Goal: Use online tool/utility: Utilize a website feature to perform a specific function

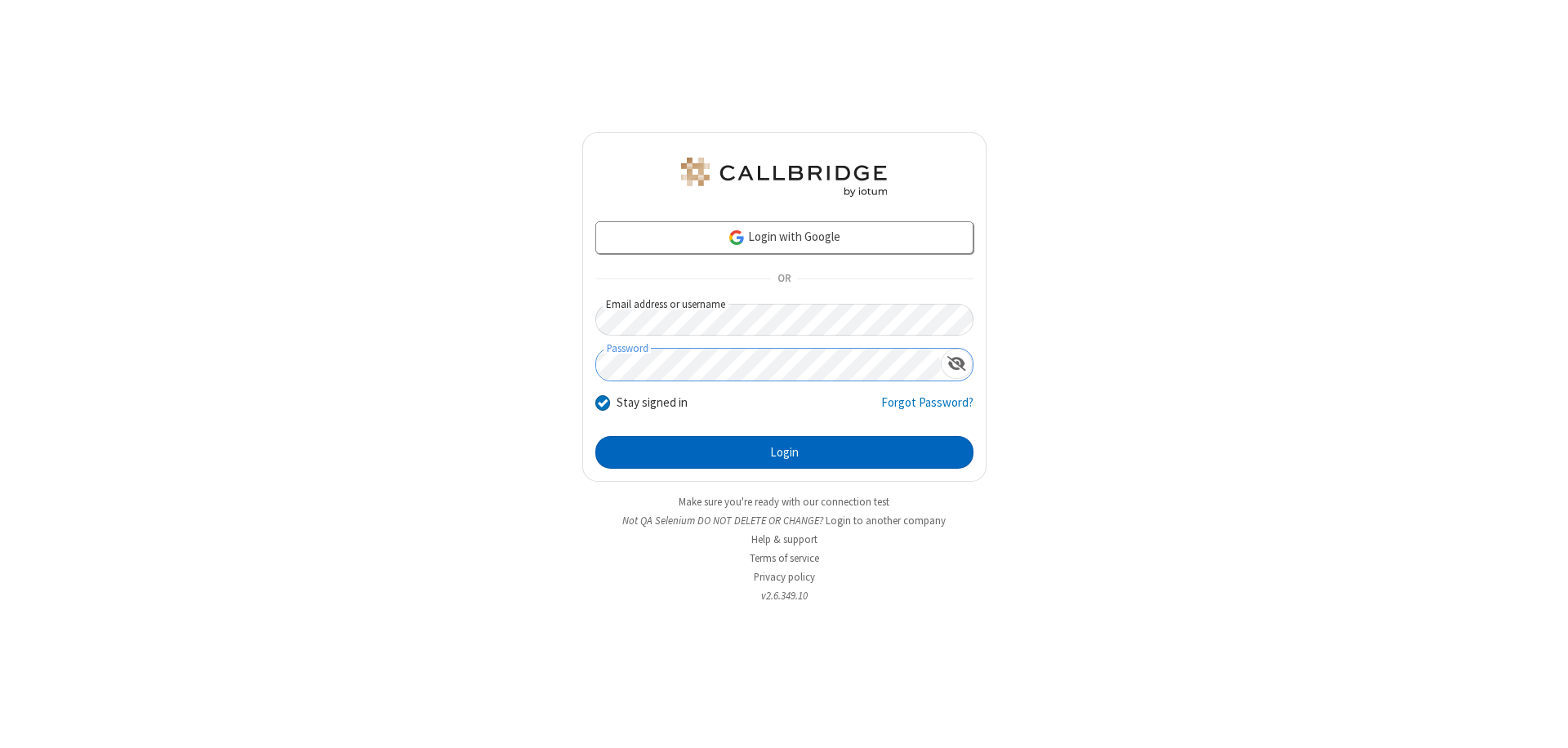
click at [784, 452] on button "Login" at bounding box center [784, 452] width 378 height 33
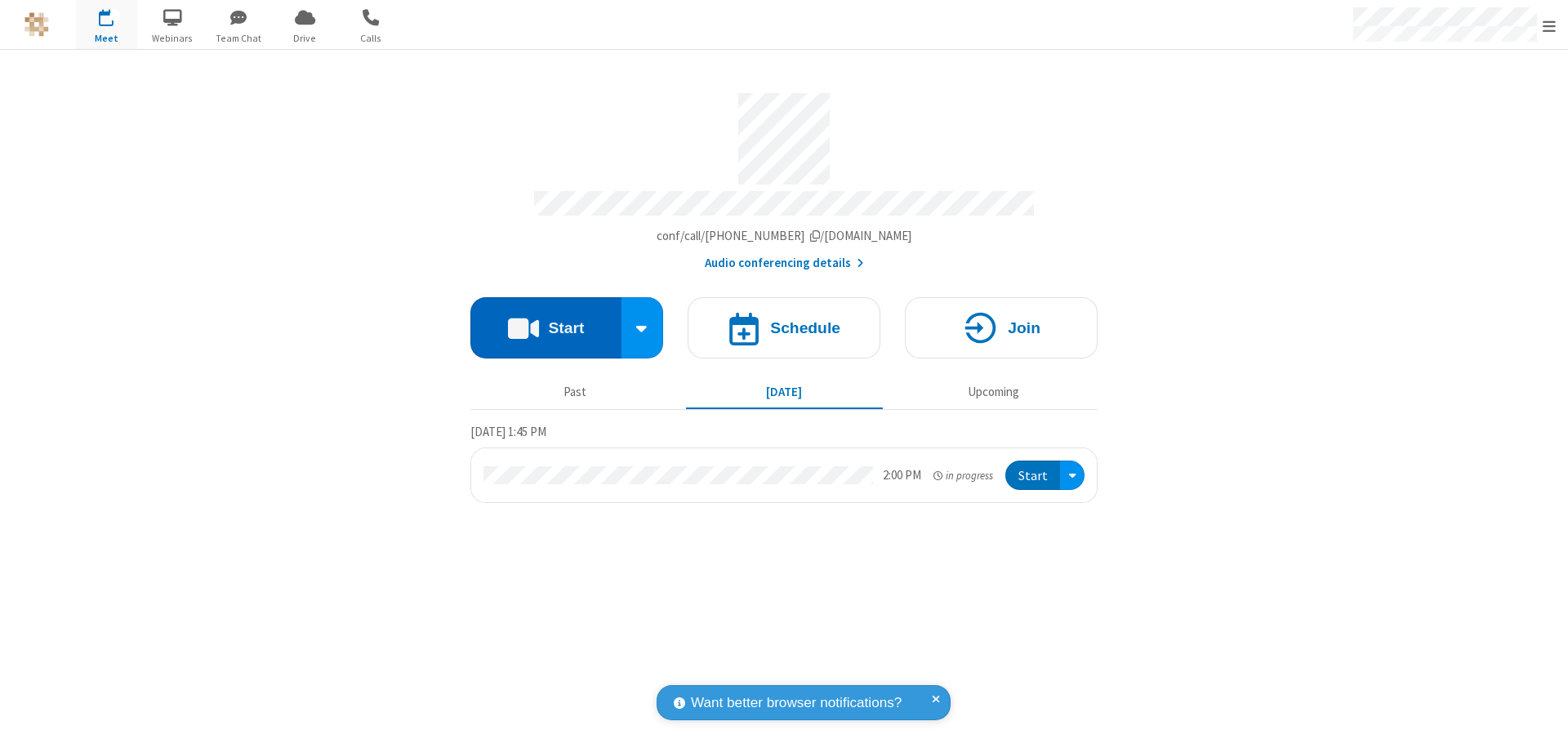
click at [545, 321] on button "Start" at bounding box center [545, 327] width 151 height 61
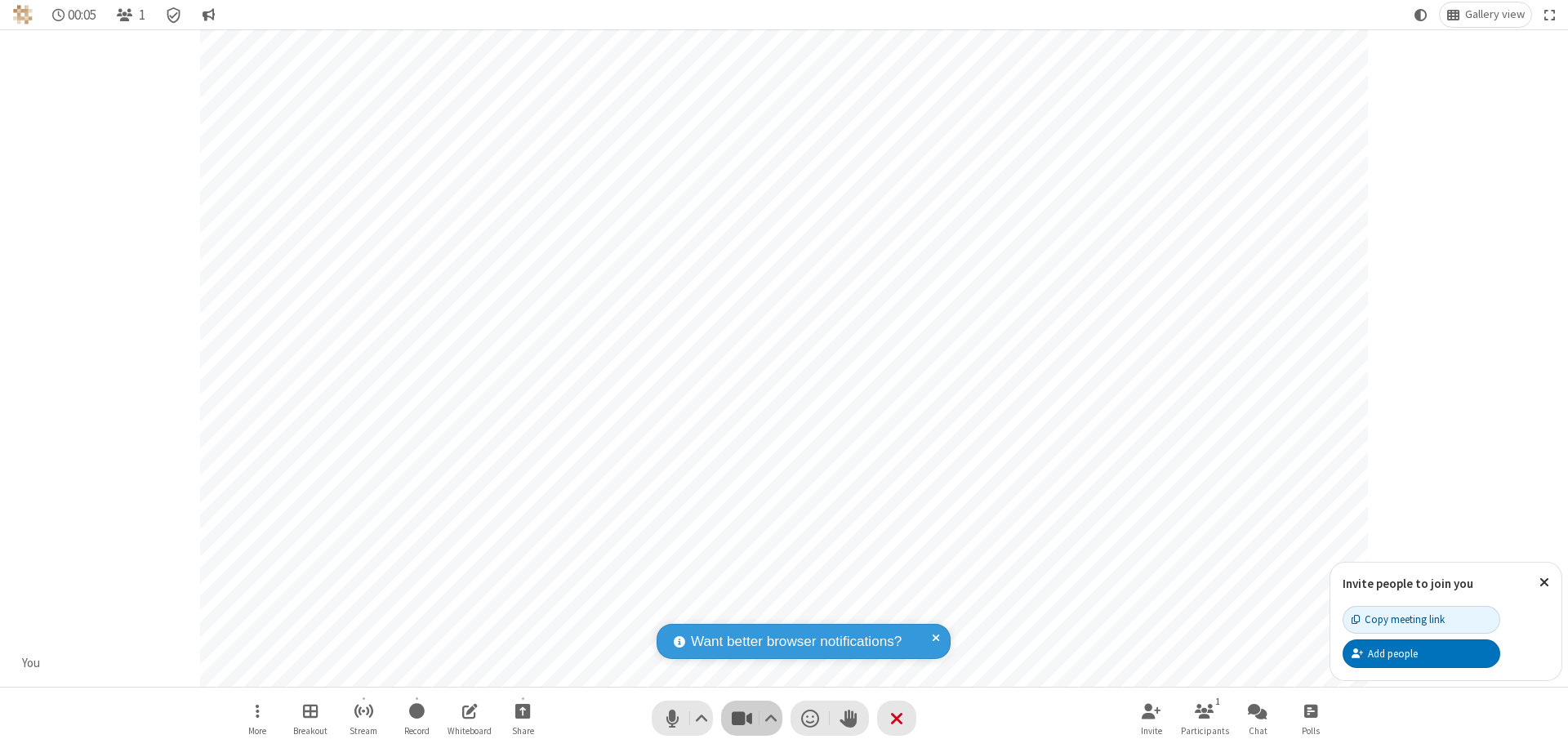
click at [742, 718] on span "Stop video (⌘+Shift+V)" at bounding box center [742, 718] width 24 height 23
click at [742, 718] on span "Start video (⌘+Shift+V)" at bounding box center [742, 718] width 24 height 23
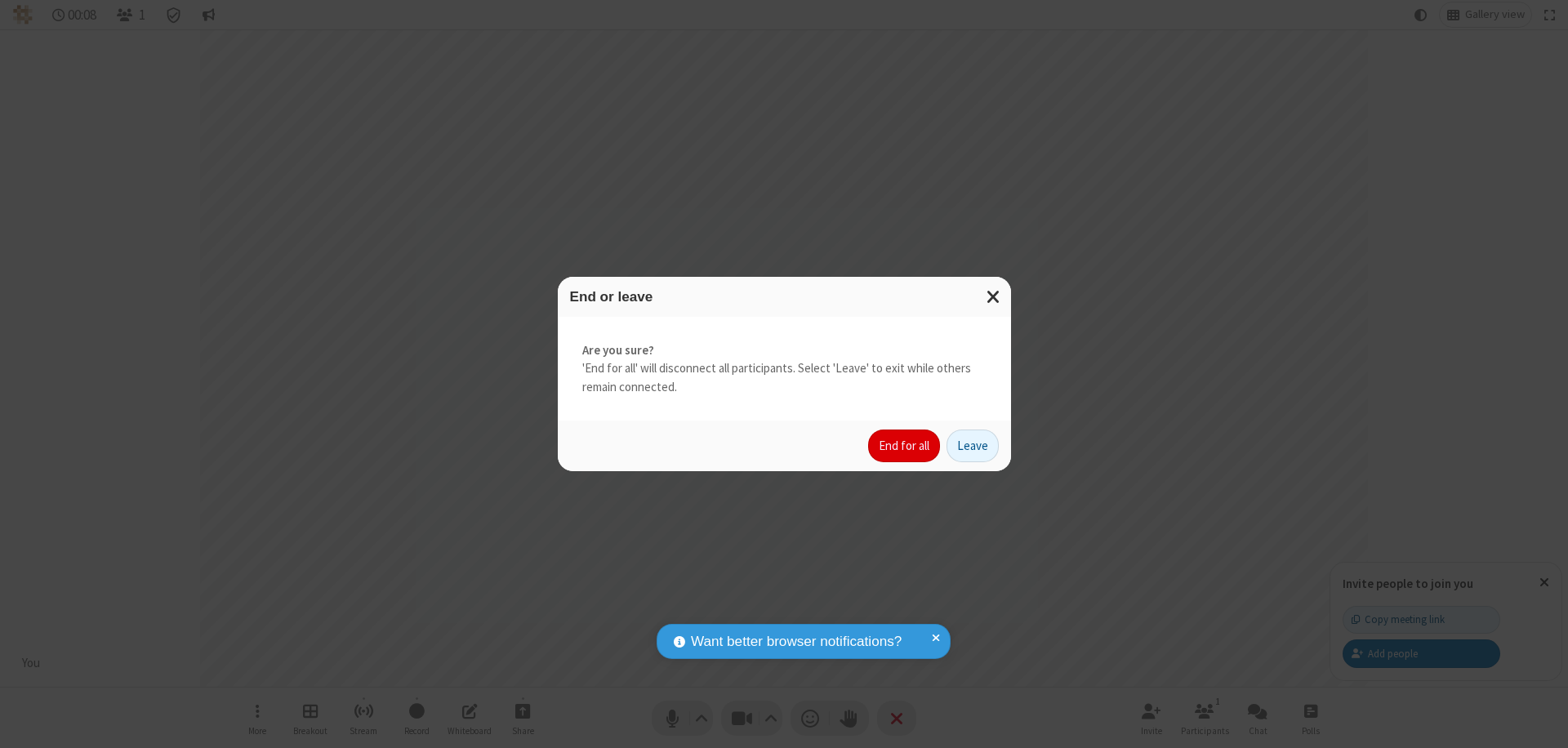
click at [905, 446] on button "End for all" at bounding box center [904, 446] width 72 height 33
